Goal: Check status: Check status

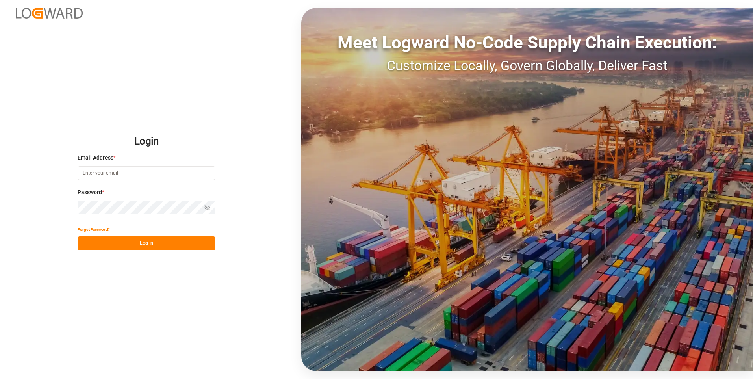
type input "[PERSON_NAME][EMAIL_ADDRESS][PERSON_NAME][DOMAIN_NAME]"
click at [134, 238] on button "Log In" at bounding box center [147, 243] width 138 height 14
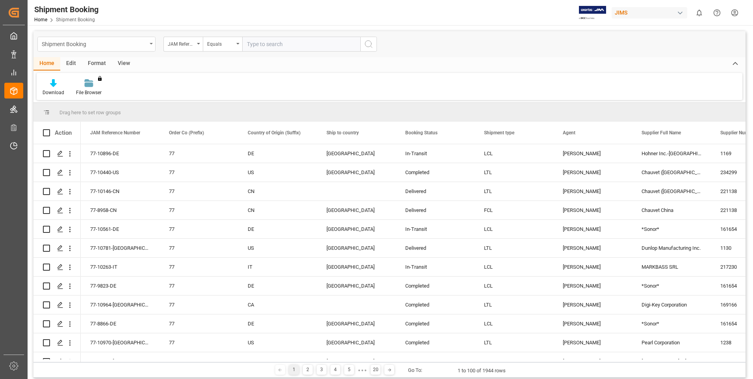
click at [111, 46] on div "Shipment Booking" at bounding box center [94, 44] width 105 height 10
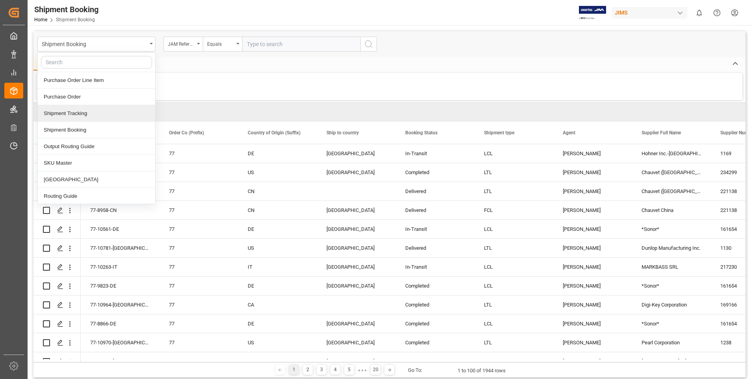
click at [269, 44] on input "text" at bounding box center [301, 44] width 118 height 15
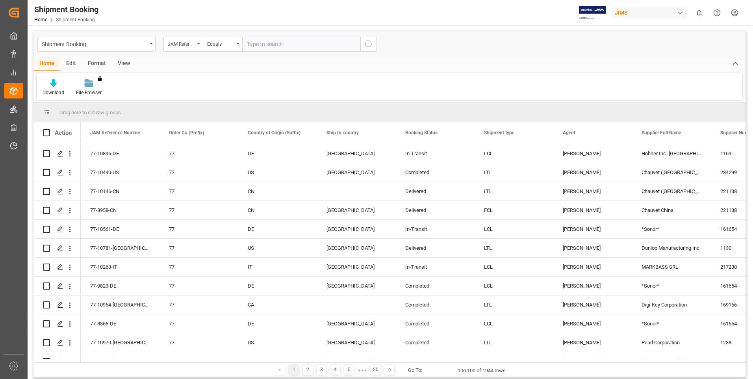
paste input "77-9867-CN"
type input "77-9867-CN"
click at [366, 43] on icon "search button" at bounding box center [368, 43] width 9 height 9
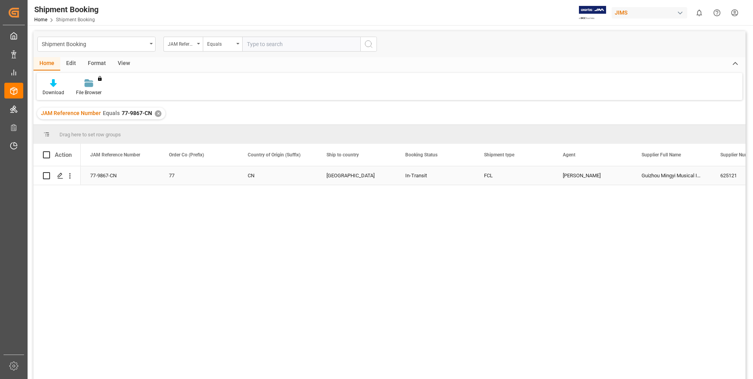
click at [165, 179] on div "77" at bounding box center [198, 175] width 79 height 19
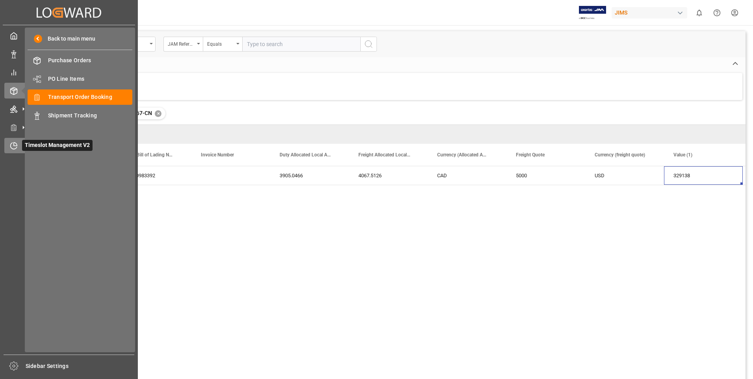
click at [11, 146] on icon at bounding box center [14, 146] width 8 height 8
